Goal: Task Accomplishment & Management: Use online tool/utility

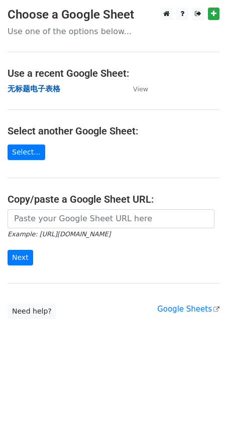
click at [30, 93] on strong "无标题电子表格" at bounding box center [34, 88] width 53 height 9
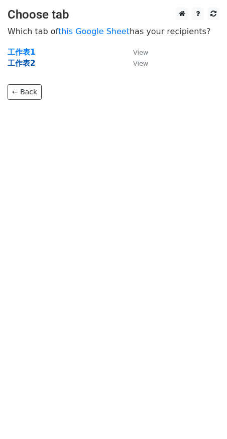
click at [28, 63] on strong "工作表2" at bounding box center [22, 63] width 28 height 9
